Goal: Transaction & Acquisition: Purchase product/service

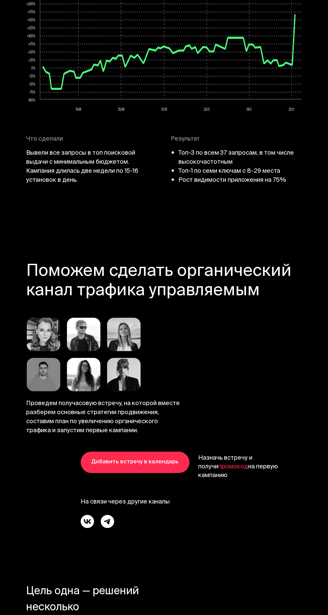
scroll to position [3188, 0]
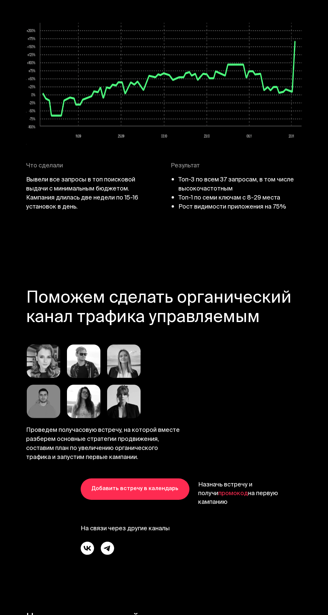
scroll to position [3099, 0]
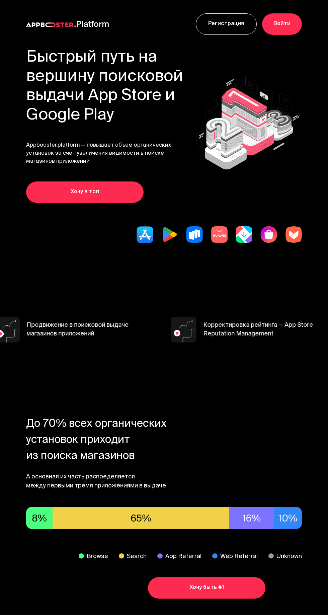
click at [144, 203] on link "Хочу в топ" at bounding box center [85, 192] width 118 height 21
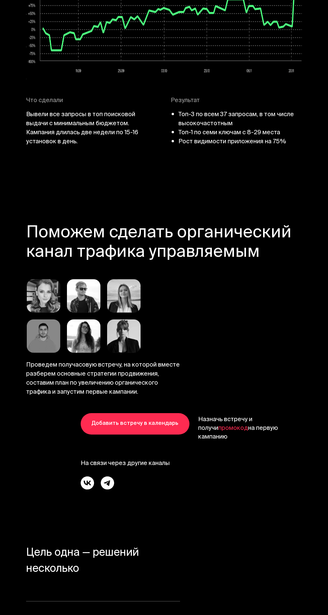
scroll to position [3226, 0]
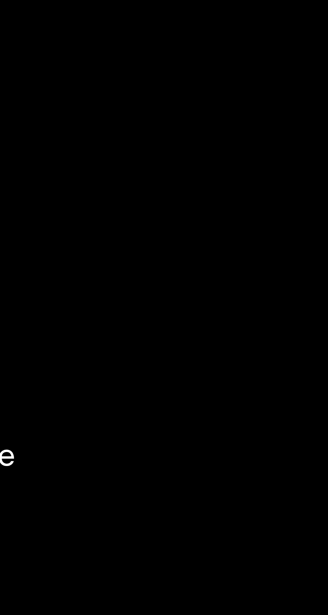
scroll to position [3221, 0]
